Goal: Find specific page/section: Find specific page/section

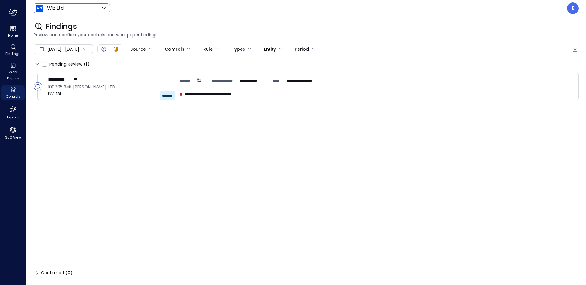
click at [82, 7] on body "**********" at bounding box center [293, 142] width 586 height 285
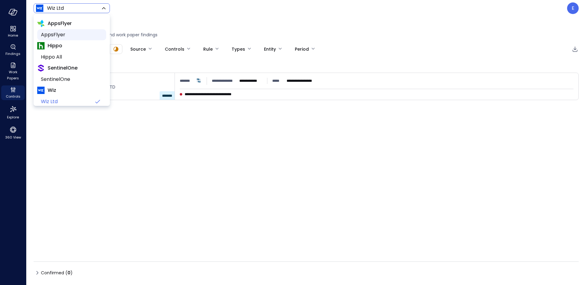
click at [63, 36] on span "AppsFlyer" at bounding box center [71, 34] width 60 height 7
type input "*******"
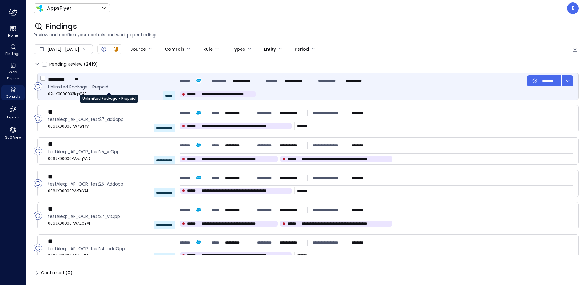
click at [122, 86] on span "Unlimited Package - Prepaid" at bounding box center [109, 87] width 122 height 7
